Goal: Task Accomplishment & Management: Use online tool/utility

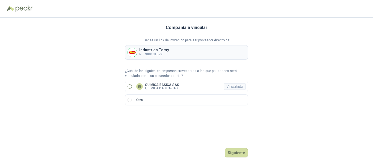
click at [171, 87] on p "QUIMICA BASICA SAS" at bounding box center [162, 87] width 34 height 3
click at [242, 154] on button "Ingresar" at bounding box center [238, 152] width 22 height 9
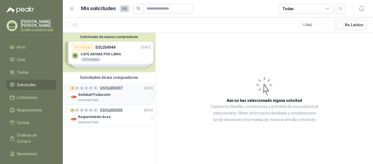
click at [107, 93] on p "Solicitud Producción" at bounding box center [94, 94] width 32 height 5
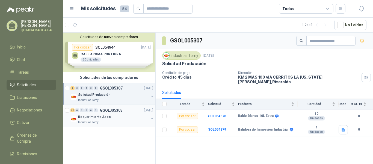
click at [101, 111] on p "GSOL005303" at bounding box center [111, 110] width 23 height 4
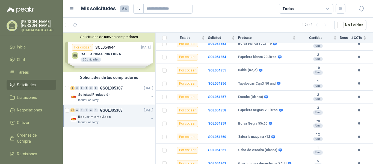
scroll to position [630, 0]
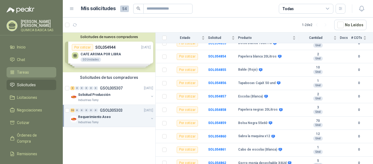
click at [30, 77] on link "Tareas" at bounding box center [32, 72] width 50 height 10
